Goal: Information Seeking & Learning: Learn about a topic

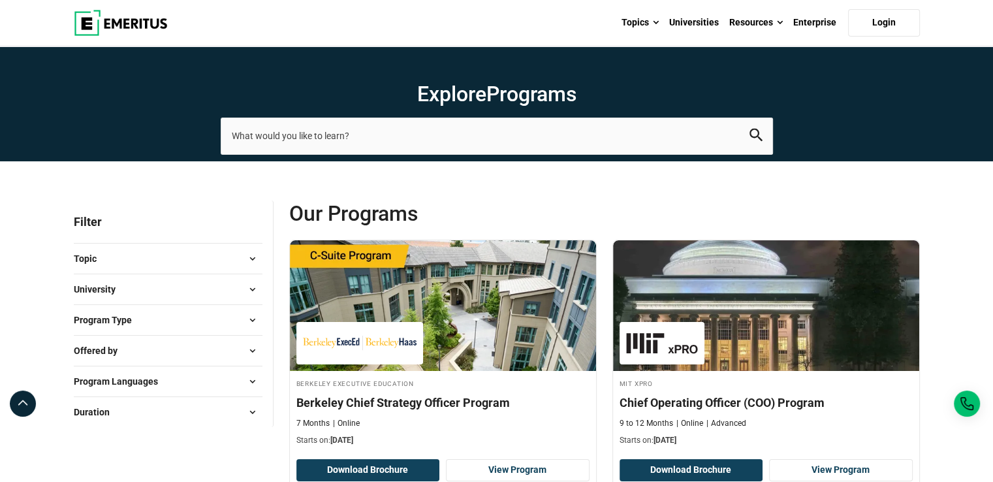
click at [163, 279] on button "University" at bounding box center [168, 289] width 189 height 20
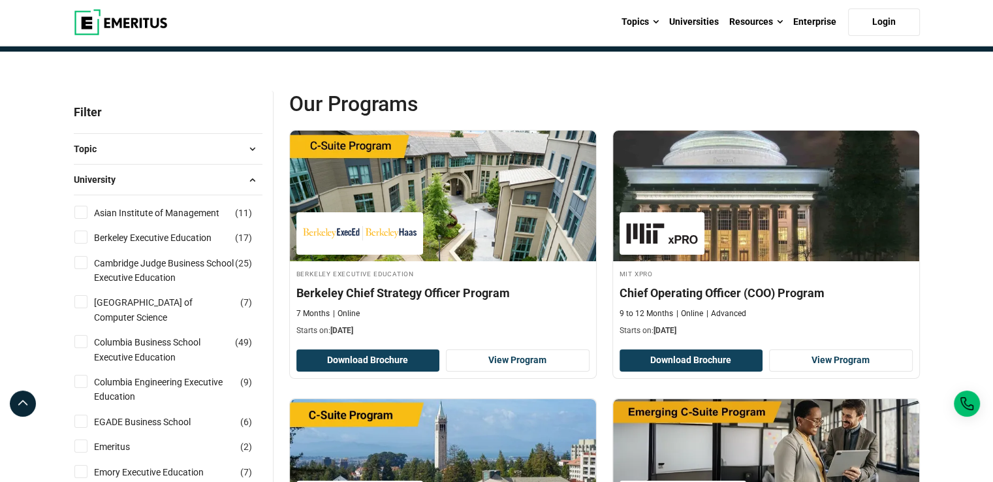
scroll to position [111, 0]
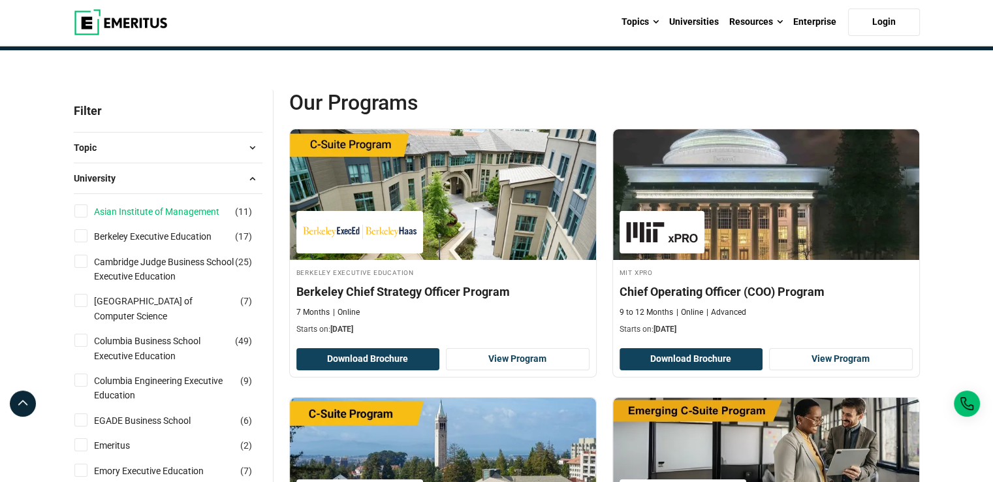
click at [175, 211] on link "Asian Institute of Management" at bounding box center [169, 211] width 151 height 14
checkbox input "true"
click at [191, 178] on button "University" at bounding box center [168, 178] width 189 height 20
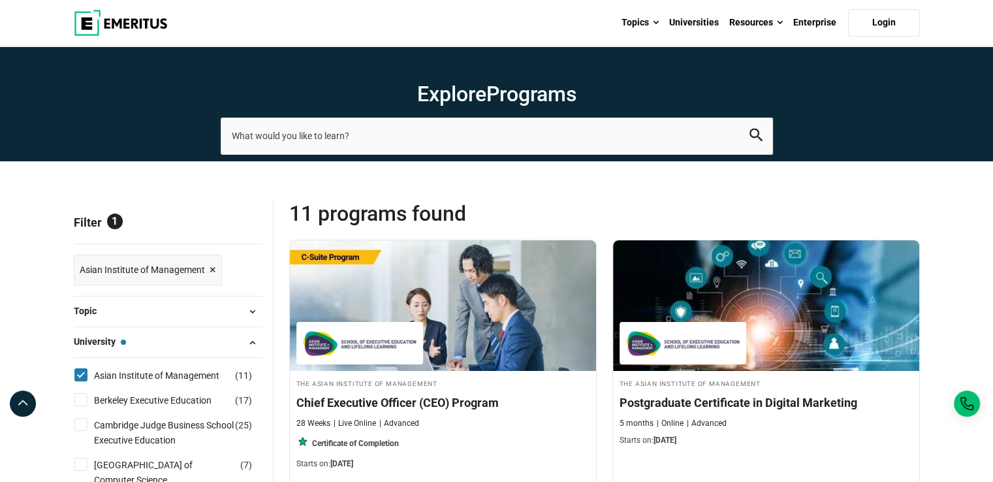
click at [167, 344] on button "University — Asian Institute of Management" at bounding box center [168, 342] width 189 height 20
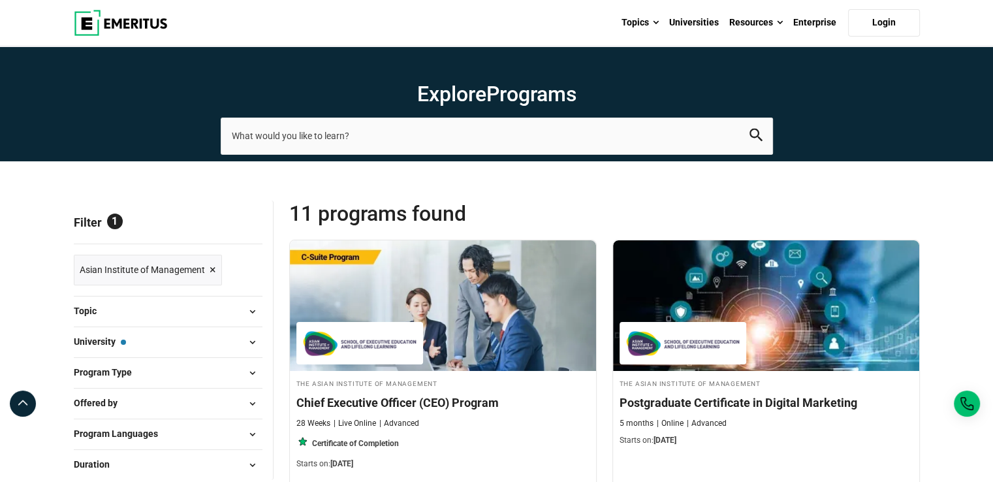
click at [152, 369] on button "Program Type" at bounding box center [168, 373] width 189 height 20
click at [145, 403] on link "Certificate Programs" at bounding box center [149, 406] width 110 height 14
checkbox input "true"
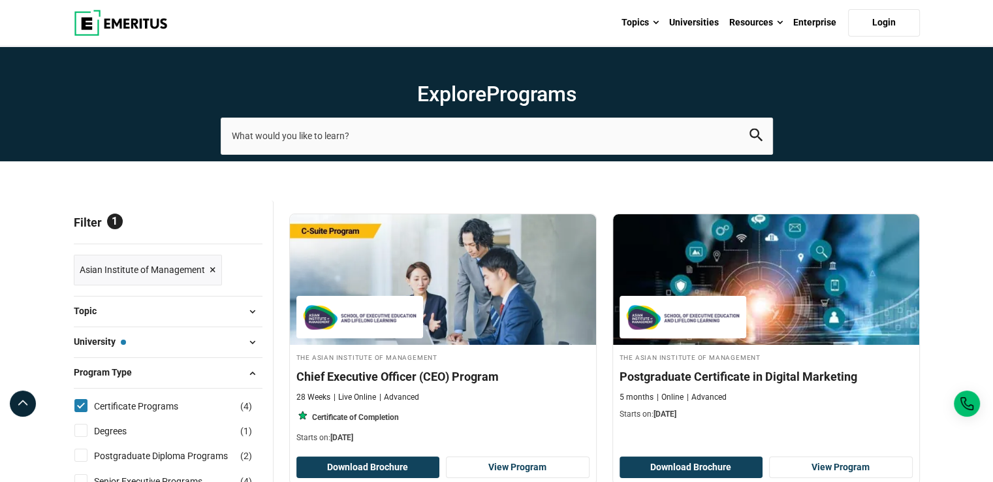
click at [162, 366] on button "Program Type" at bounding box center [168, 373] width 189 height 20
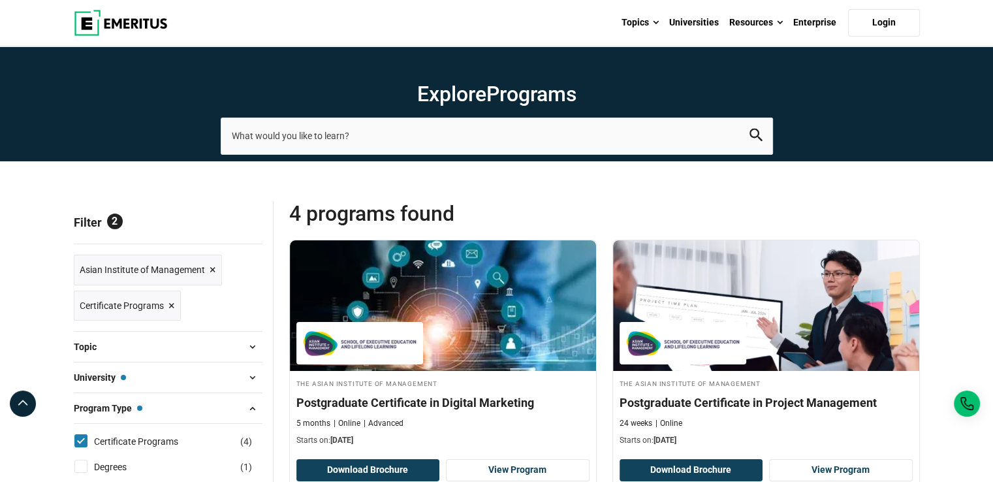
scroll to position [430, 0]
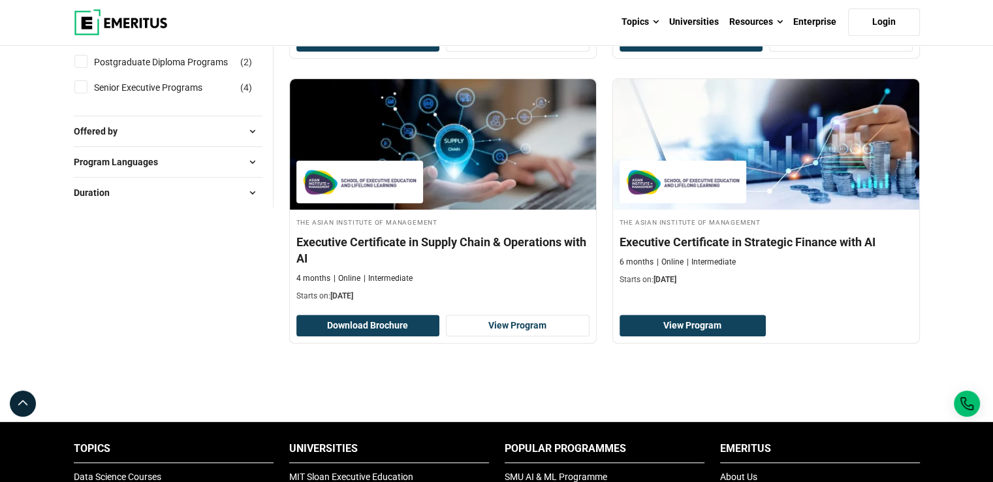
click at [125, 16] on img at bounding box center [121, 22] width 94 height 26
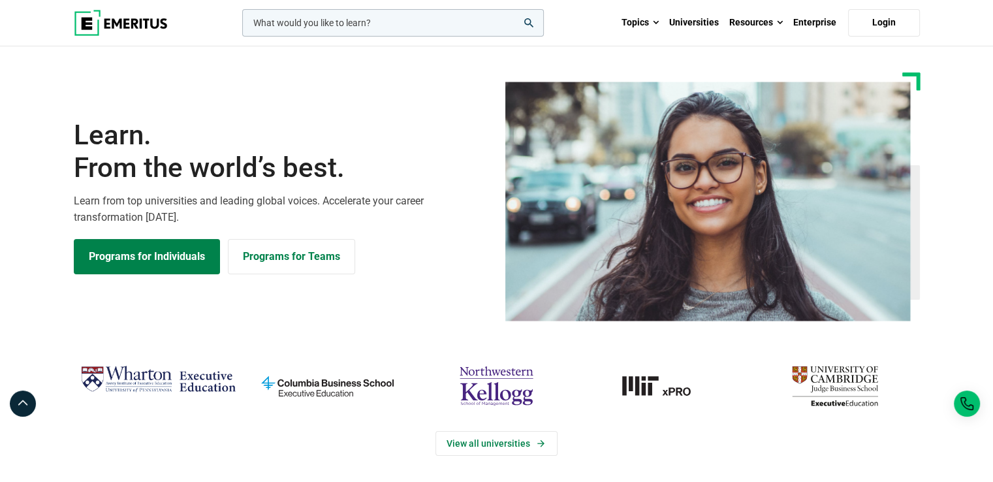
click at [528, 20] on icon "search" at bounding box center [528, 22] width 9 height 9
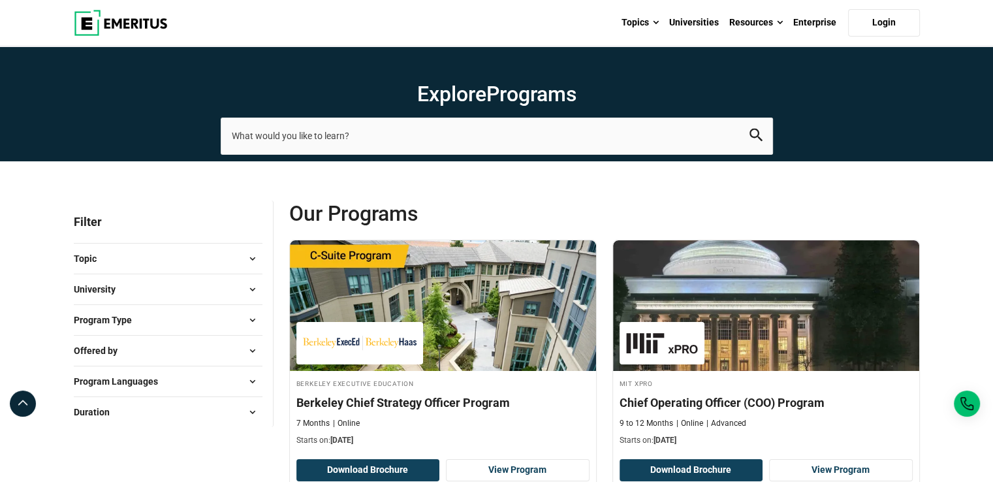
click at [248, 257] on span at bounding box center [253, 259] width 20 height 20
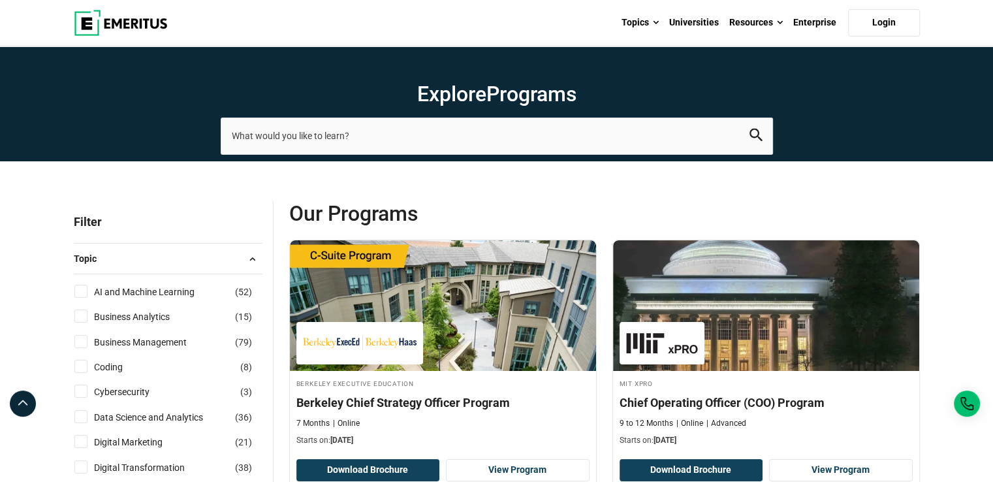
click at [248, 257] on span at bounding box center [253, 259] width 20 height 20
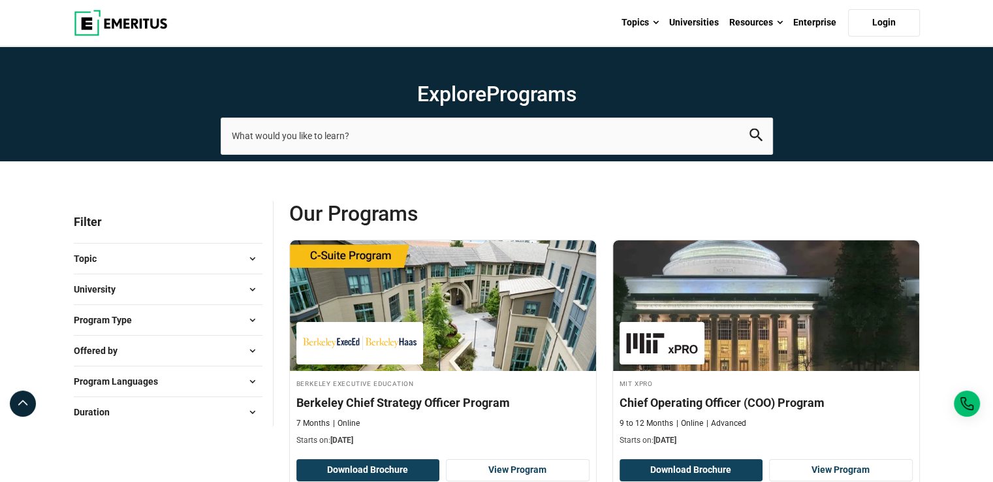
click at [250, 287] on span at bounding box center [253, 289] width 20 height 20
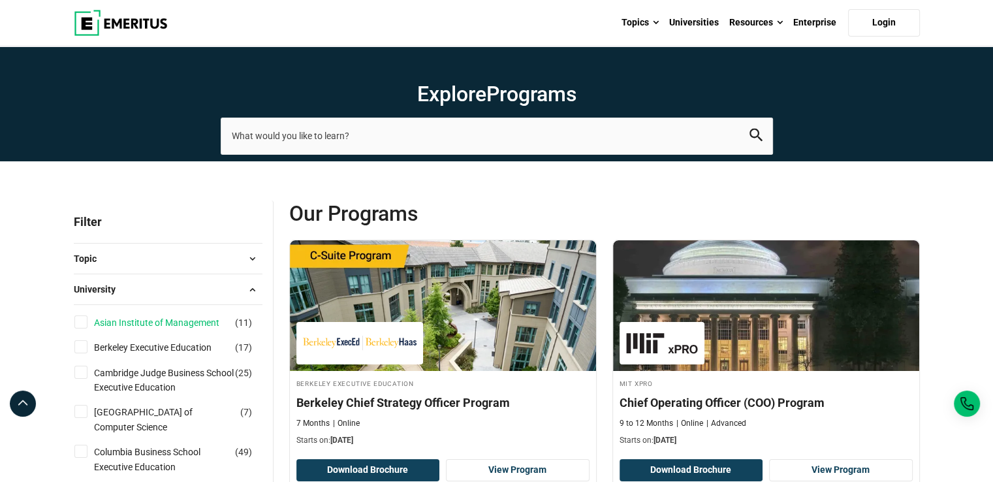
click at [212, 317] on link "Asian Institute of Management" at bounding box center [169, 322] width 151 height 14
checkbox input "true"
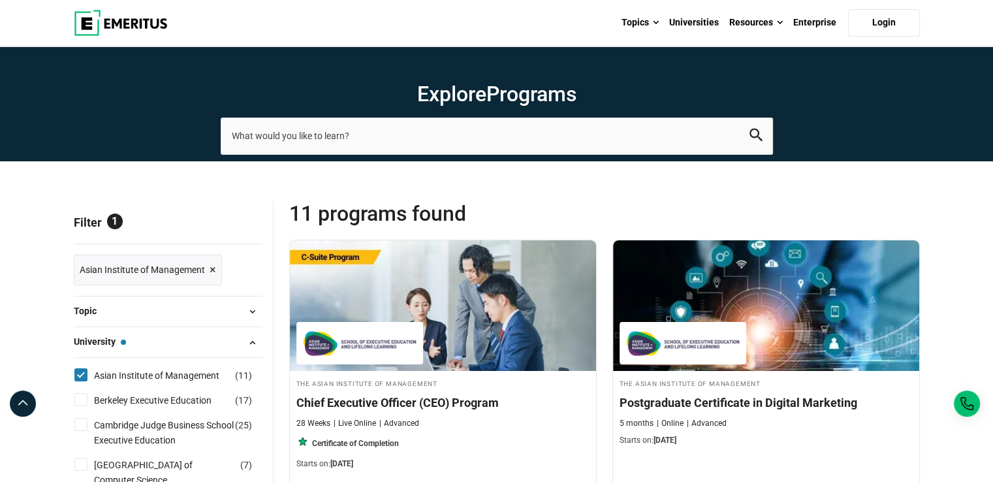
click at [250, 335] on span at bounding box center [253, 342] width 20 height 20
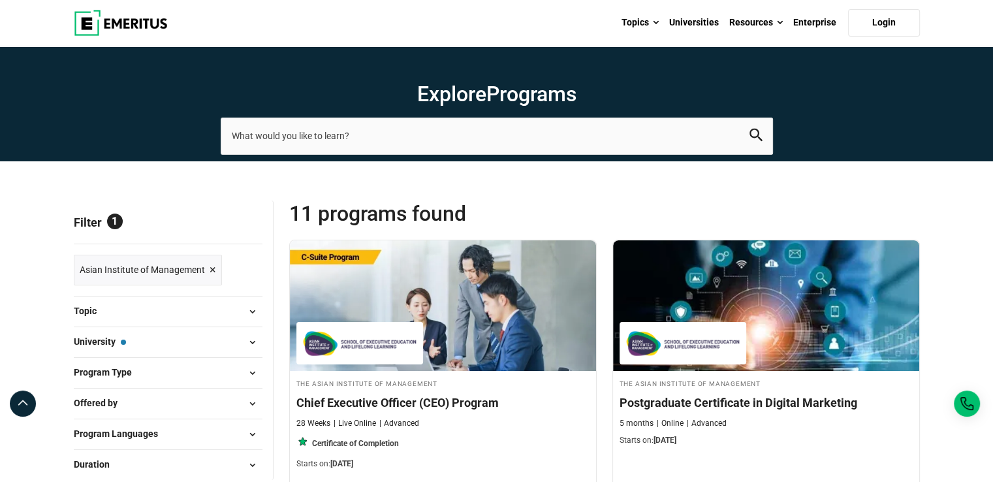
click at [245, 366] on span at bounding box center [253, 373] width 20 height 20
click at [178, 404] on link "Certificate Programs" at bounding box center [149, 406] width 110 height 14
checkbox input "true"
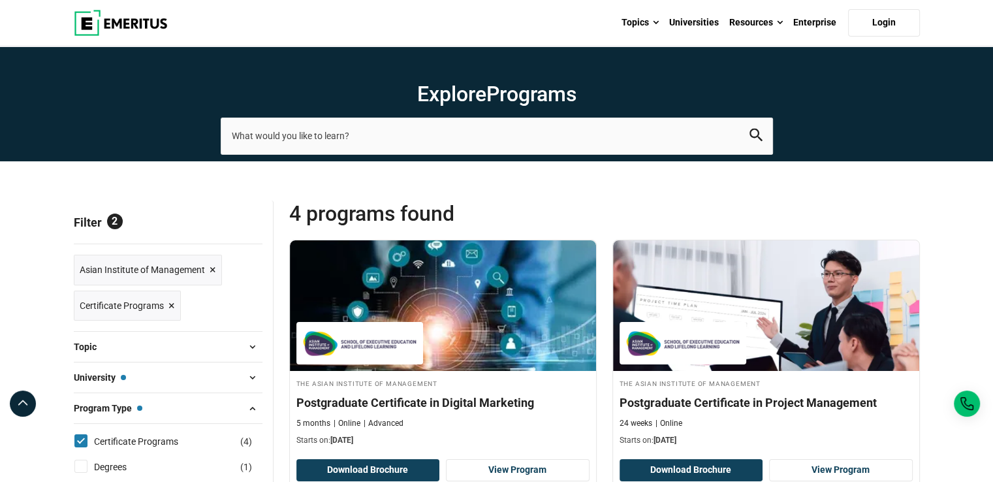
click at [257, 401] on span at bounding box center [253, 408] width 20 height 20
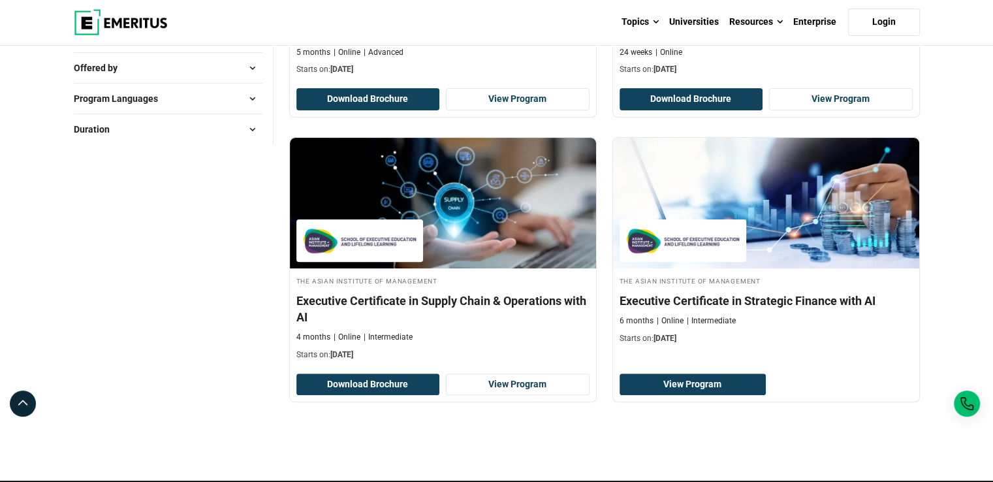
scroll to position [370, 0]
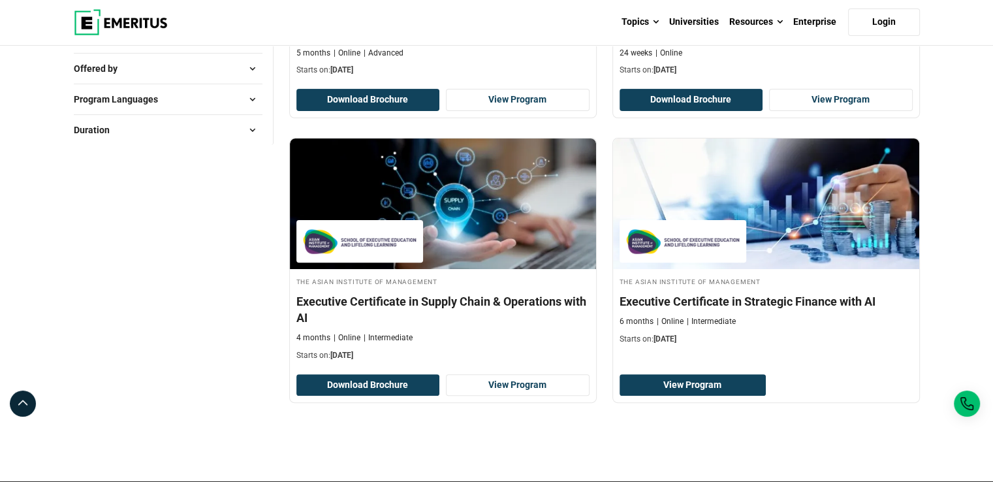
click at [943, 122] on div "Explore Programs leadership marketing project management data science product m…" at bounding box center [496, 425] width 993 height 1498
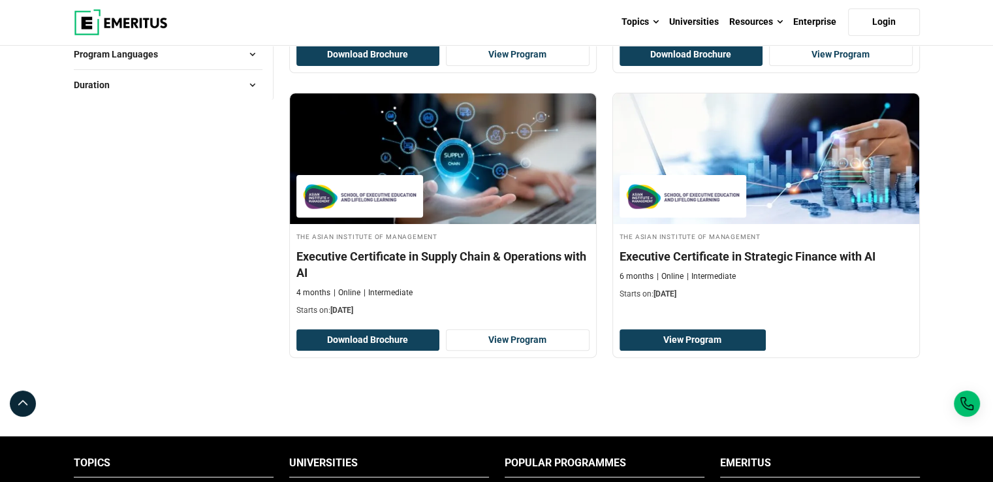
scroll to position [398, 0]
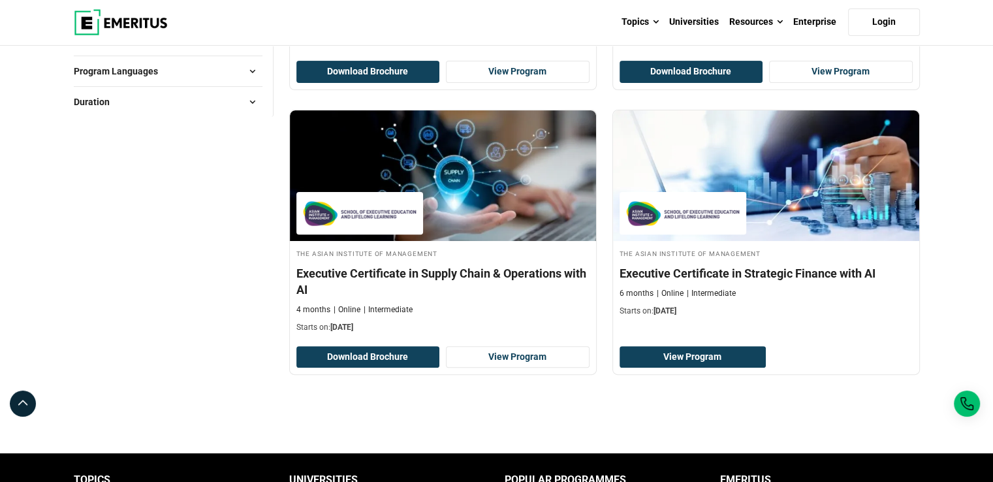
click at [125, 22] on img at bounding box center [121, 22] width 94 height 26
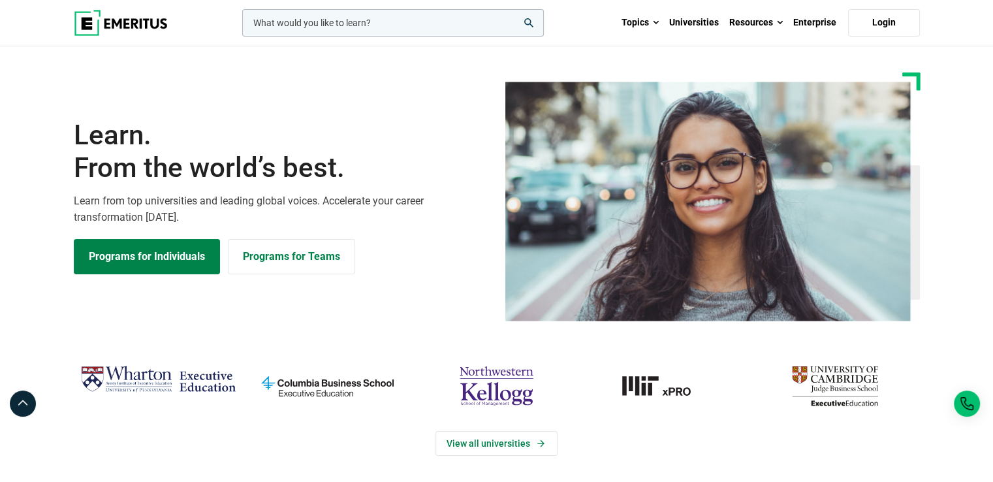
click at [137, 22] on img at bounding box center [121, 23] width 94 height 26
click at [530, 20] on icon "search" at bounding box center [528, 22] width 9 height 9
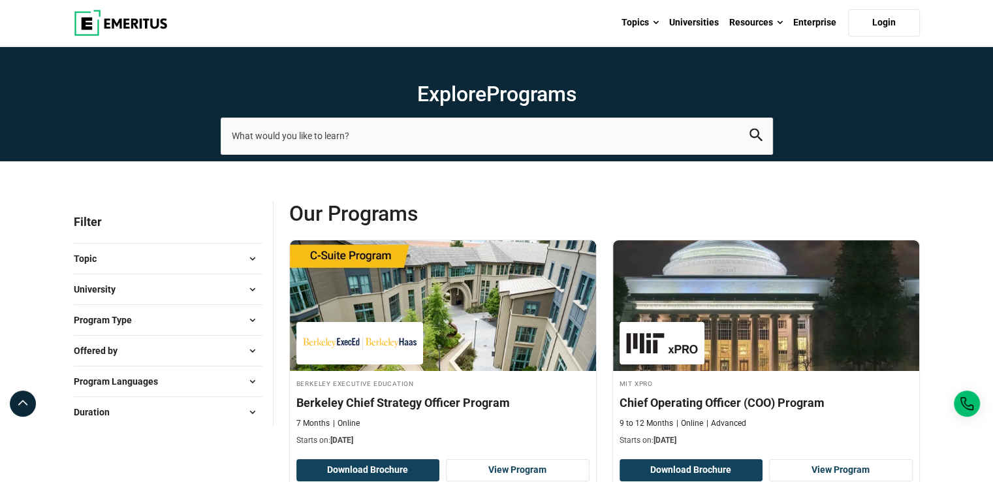
click at [176, 290] on button "University" at bounding box center [168, 289] width 189 height 20
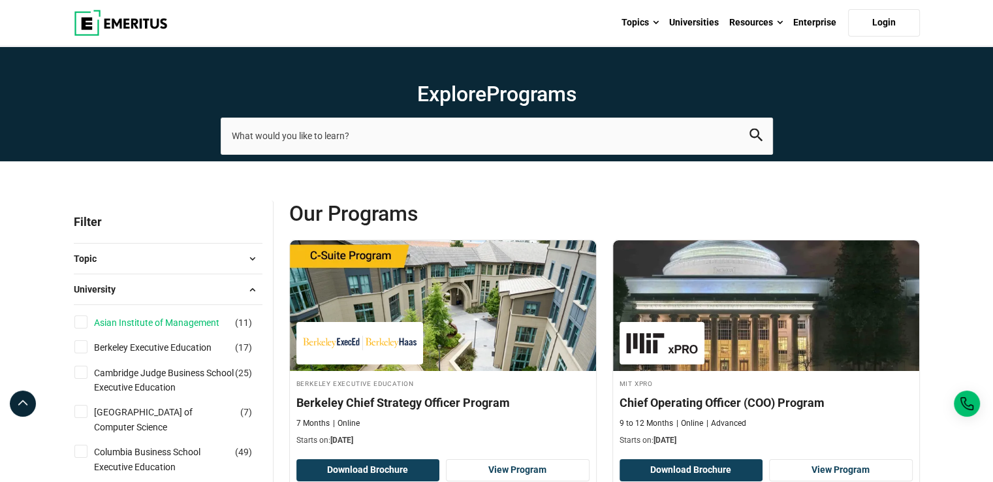
click at [168, 319] on link "Asian Institute of Management" at bounding box center [169, 322] width 151 height 14
checkbox input "true"
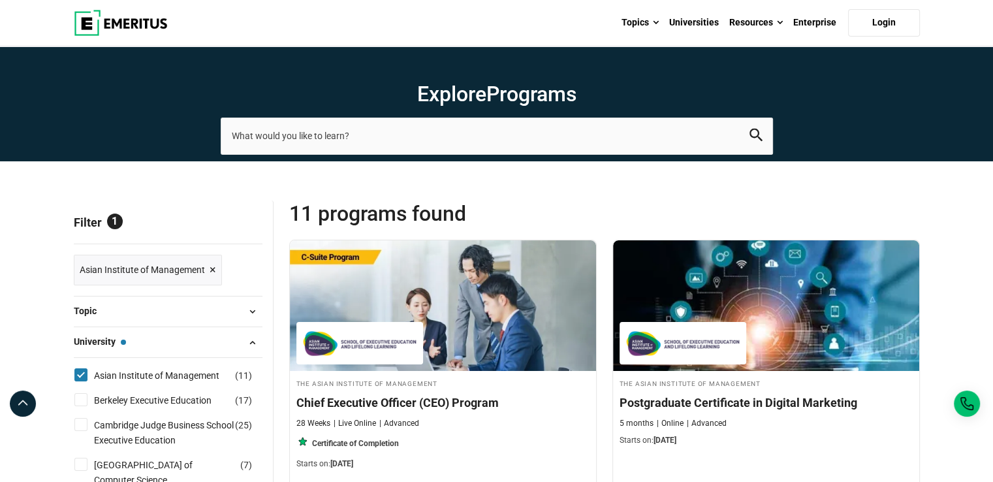
click at [174, 349] on button "University — Asian Institute of Management" at bounding box center [168, 342] width 189 height 20
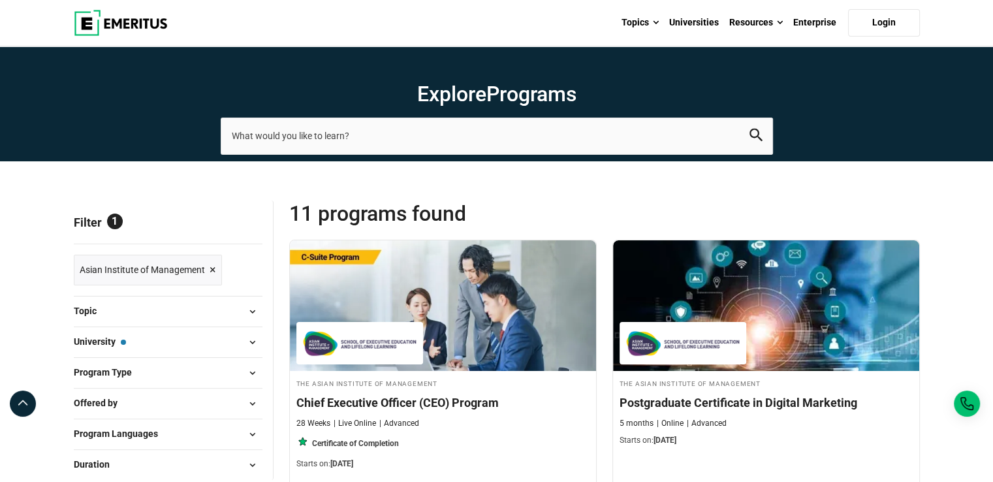
click at [141, 376] on button "Program Type" at bounding box center [168, 373] width 189 height 20
click at [142, 395] on li "Certificate Programs ( 4 )" at bounding box center [168, 406] width 189 height 25
click at [142, 407] on link "Certificate Programs" at bounding box center [149, 406] width 110 height 14
checkbox input "true"
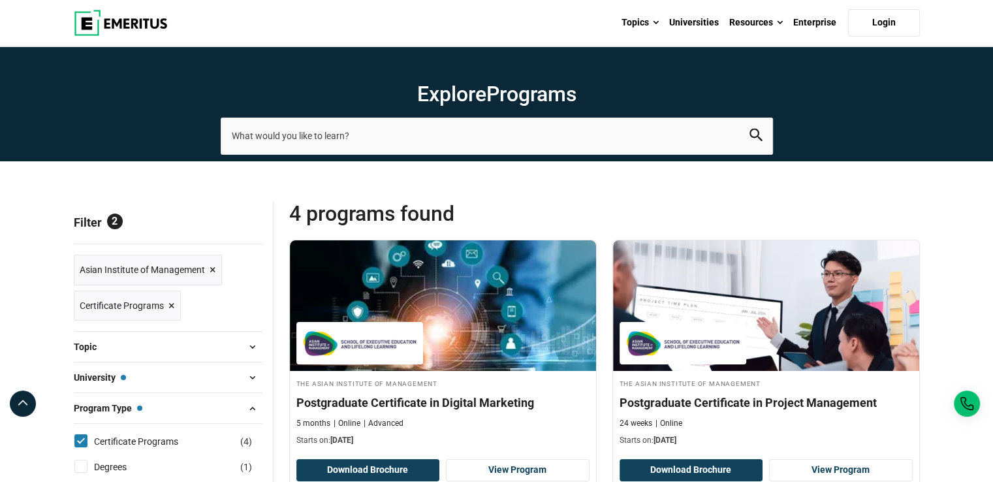
click at [153, 405] on button "Program Type — Certificate Programs" at bounding box center [168, 408] width 189 height 20
click at [136, 26] on img at bounding box center [121, 23] width 94 height 26
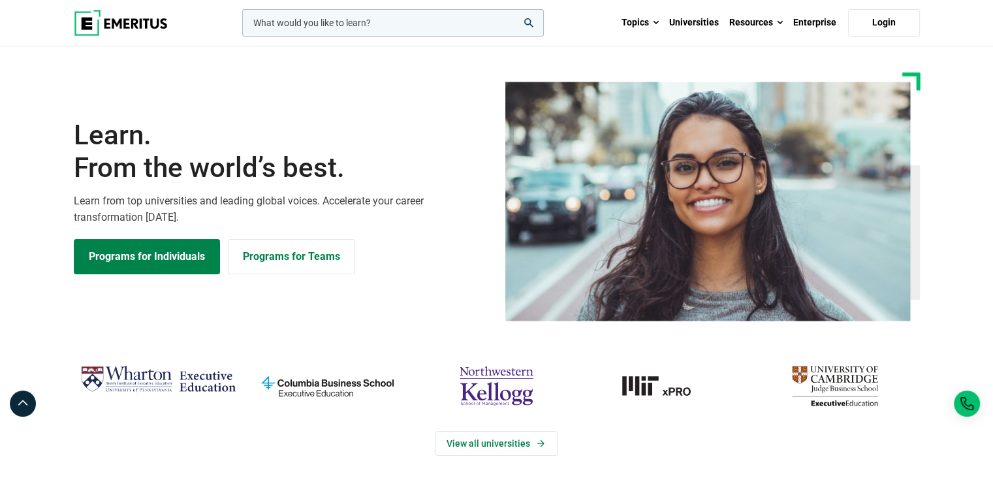
click at [961, 200] on section "Learn. From the world’s best. Learn from top universities and leading global vo…" at bounding box center [496, 196] width 993 height 249
